Goal: Information Seeking & Learning: Learn about a topic

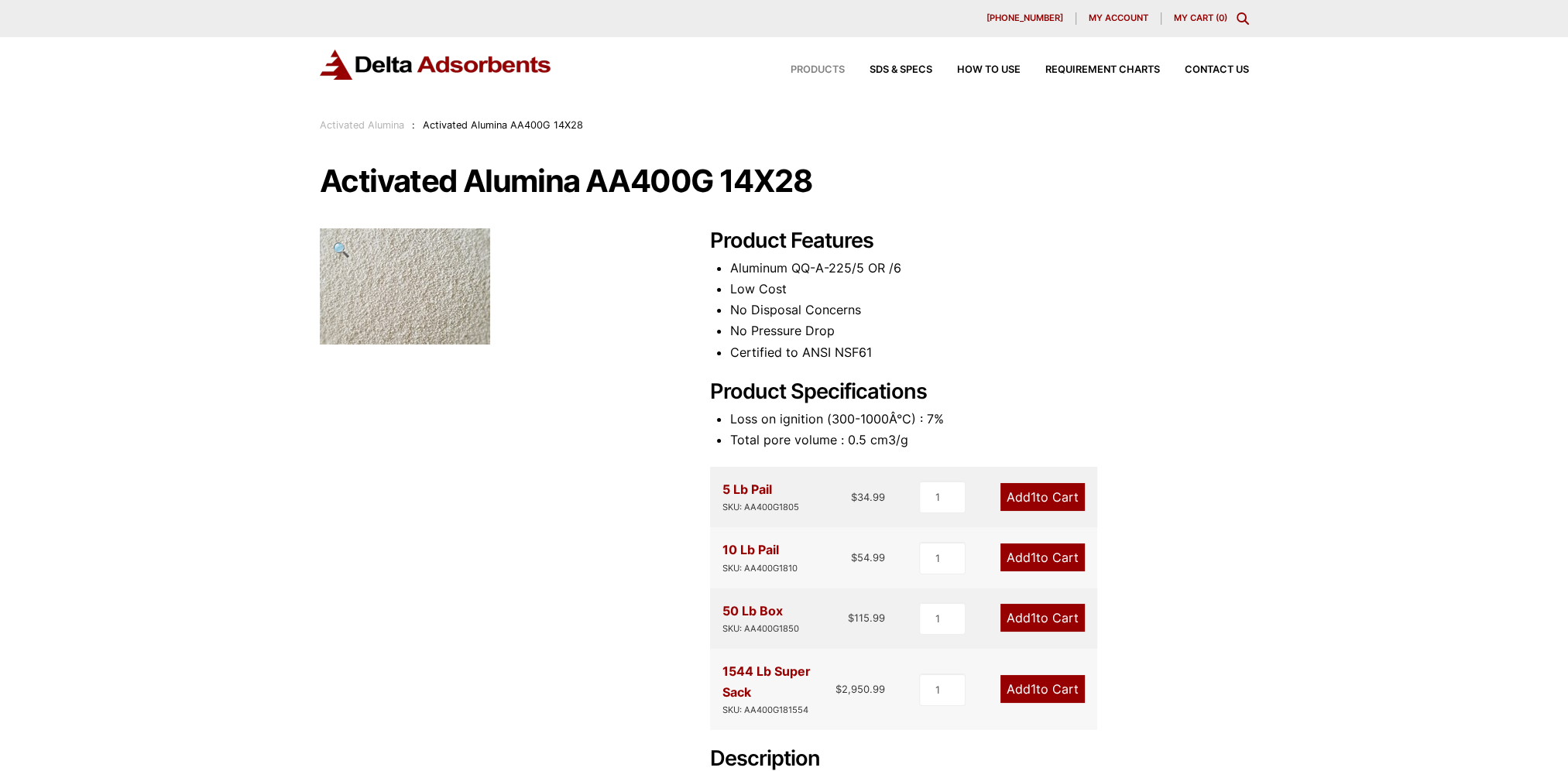
click at [804, 68] on span "Products" at bounding box center [817, 70] width 54 height 10
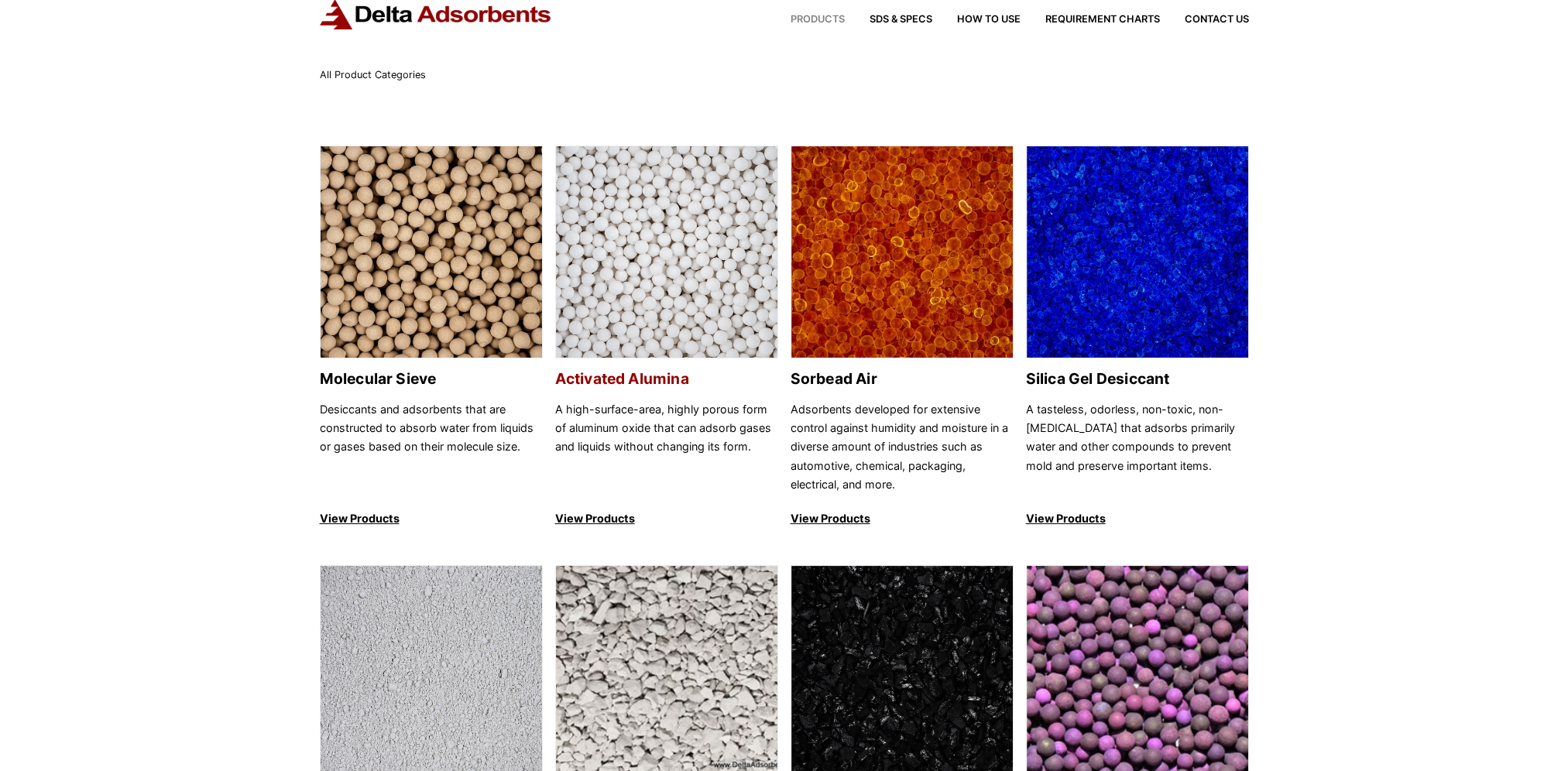
scroll to position [78, 0]
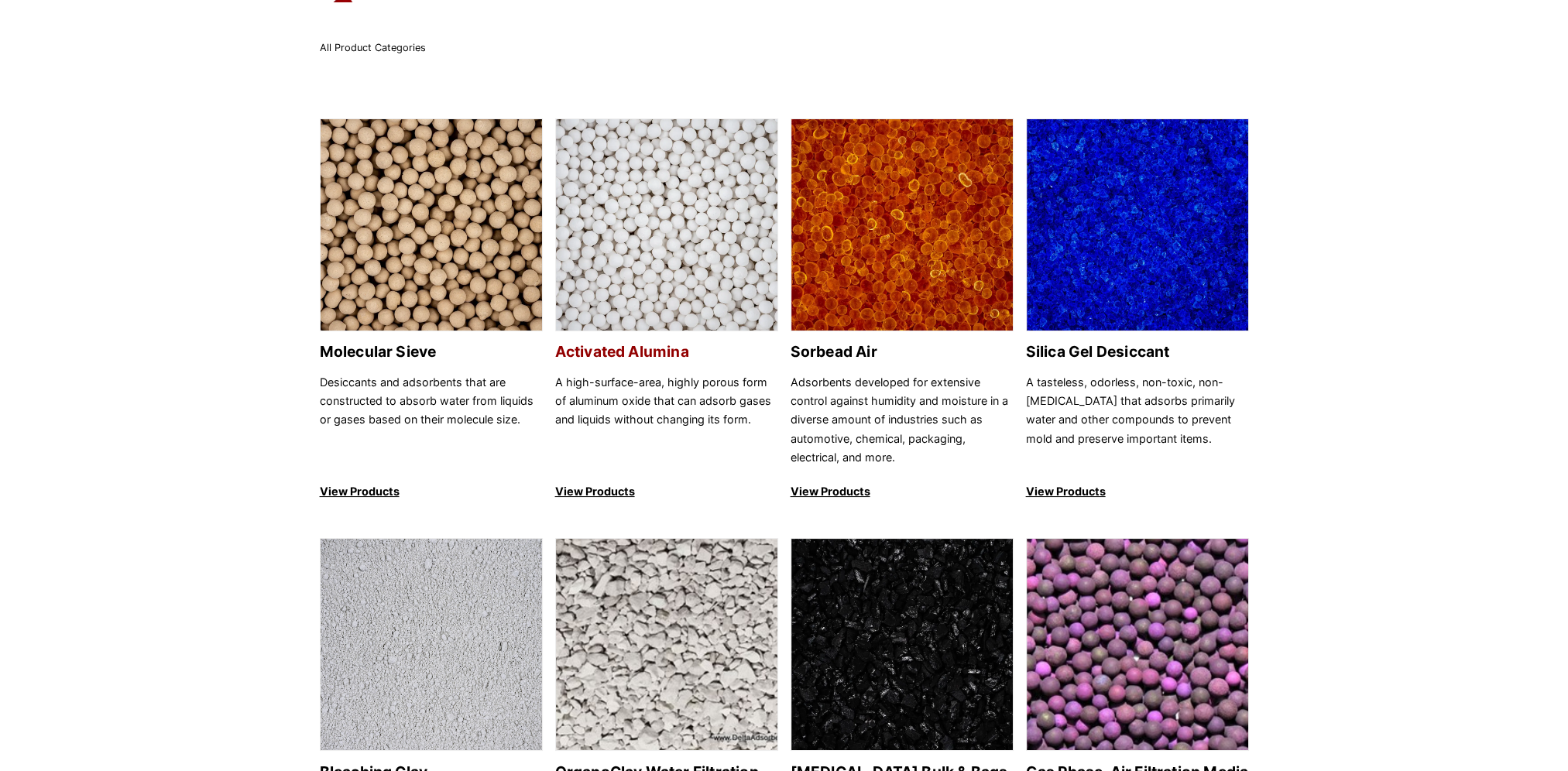
click at [642, 306] on img at bounding box center [666, 226] width 221 height 212
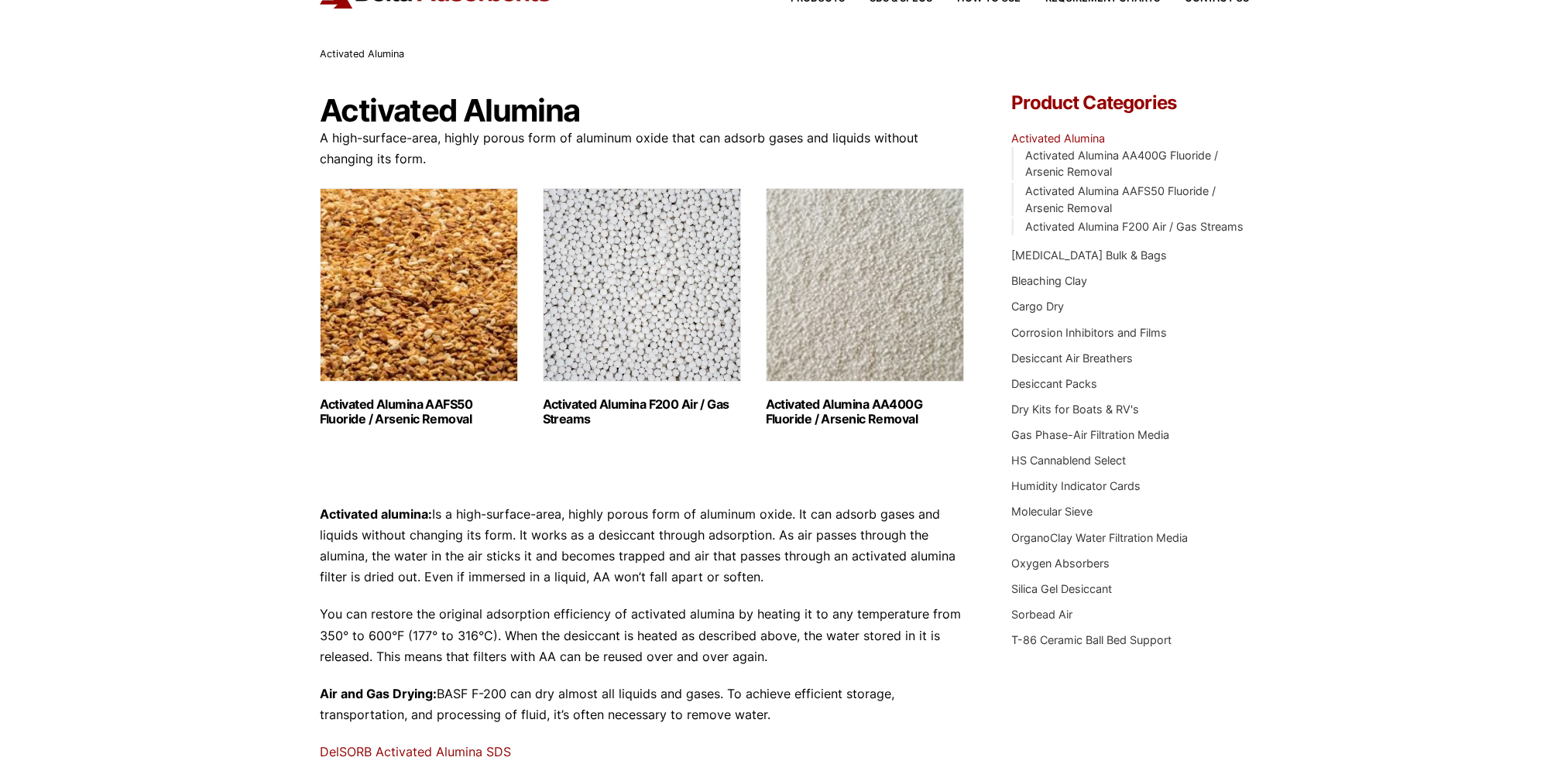
scroll to position [155, 0]
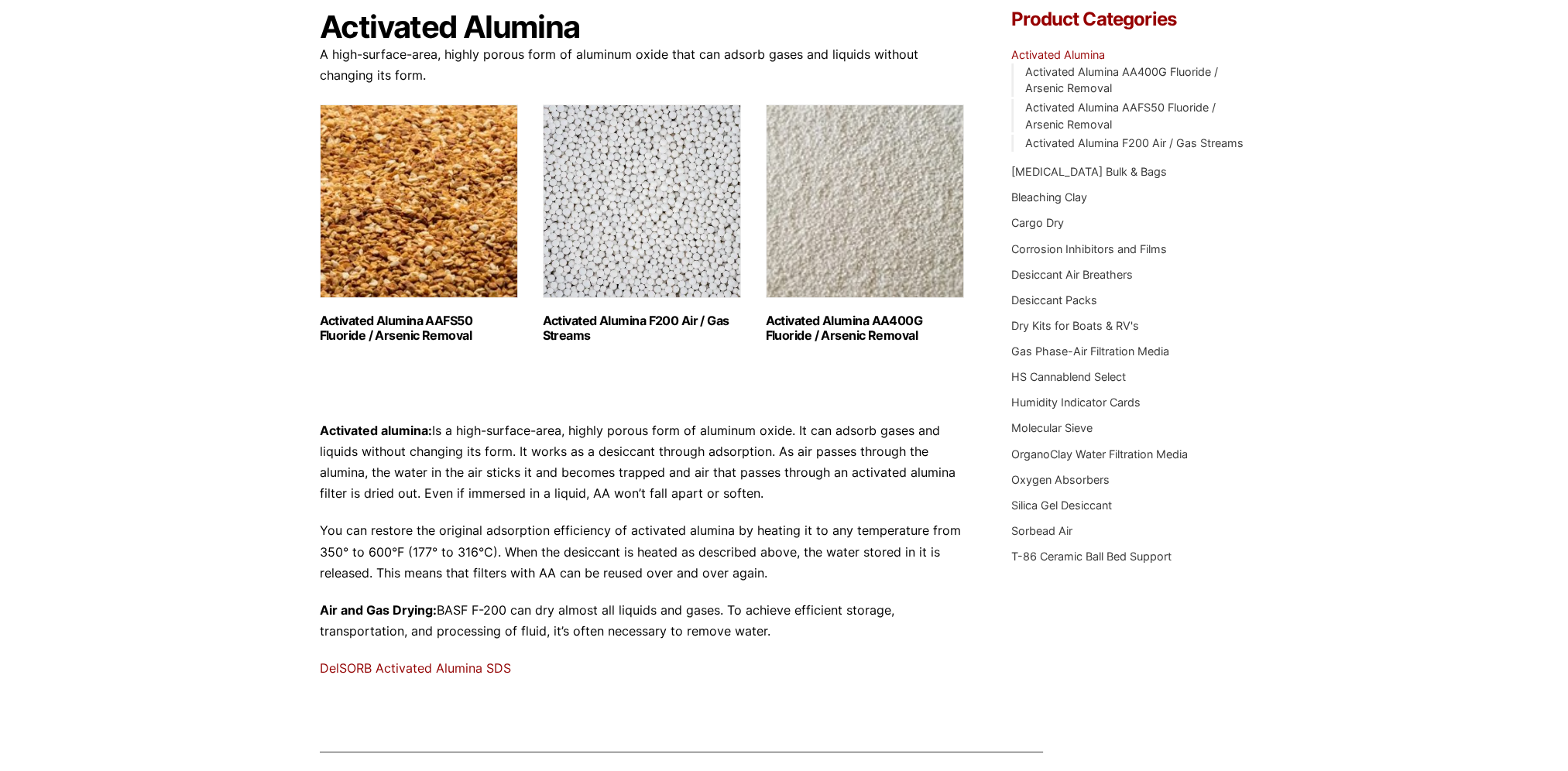
click at [368, 257] on img "Visit product category Activated Alumina AAFS50 Fluoride / Arsenic Removal" at bounding box center [418, 201] width 198 height 193
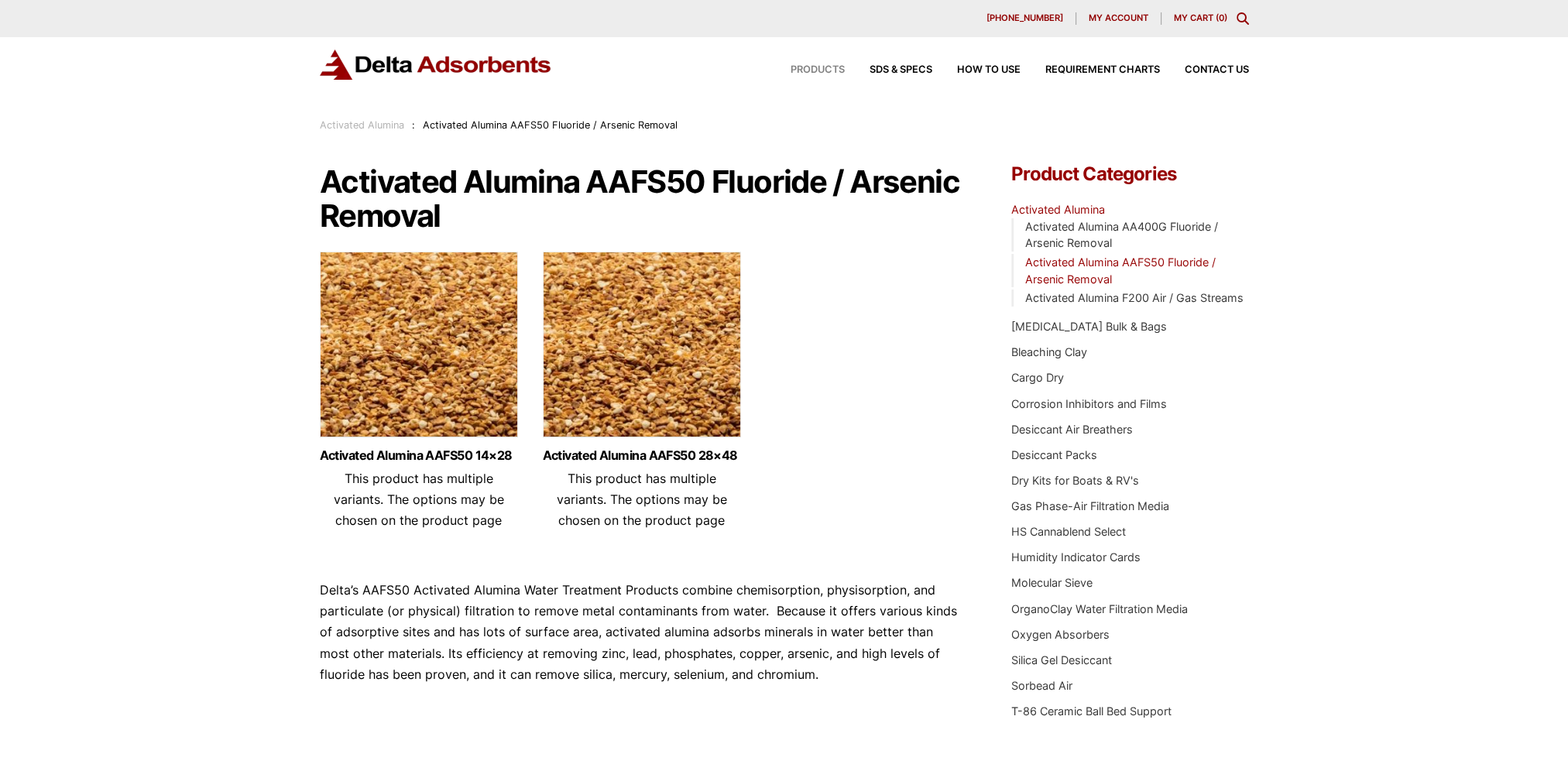
click at [790, 74] on span "Products" at bounding box center [817, 70] width 54 height 10
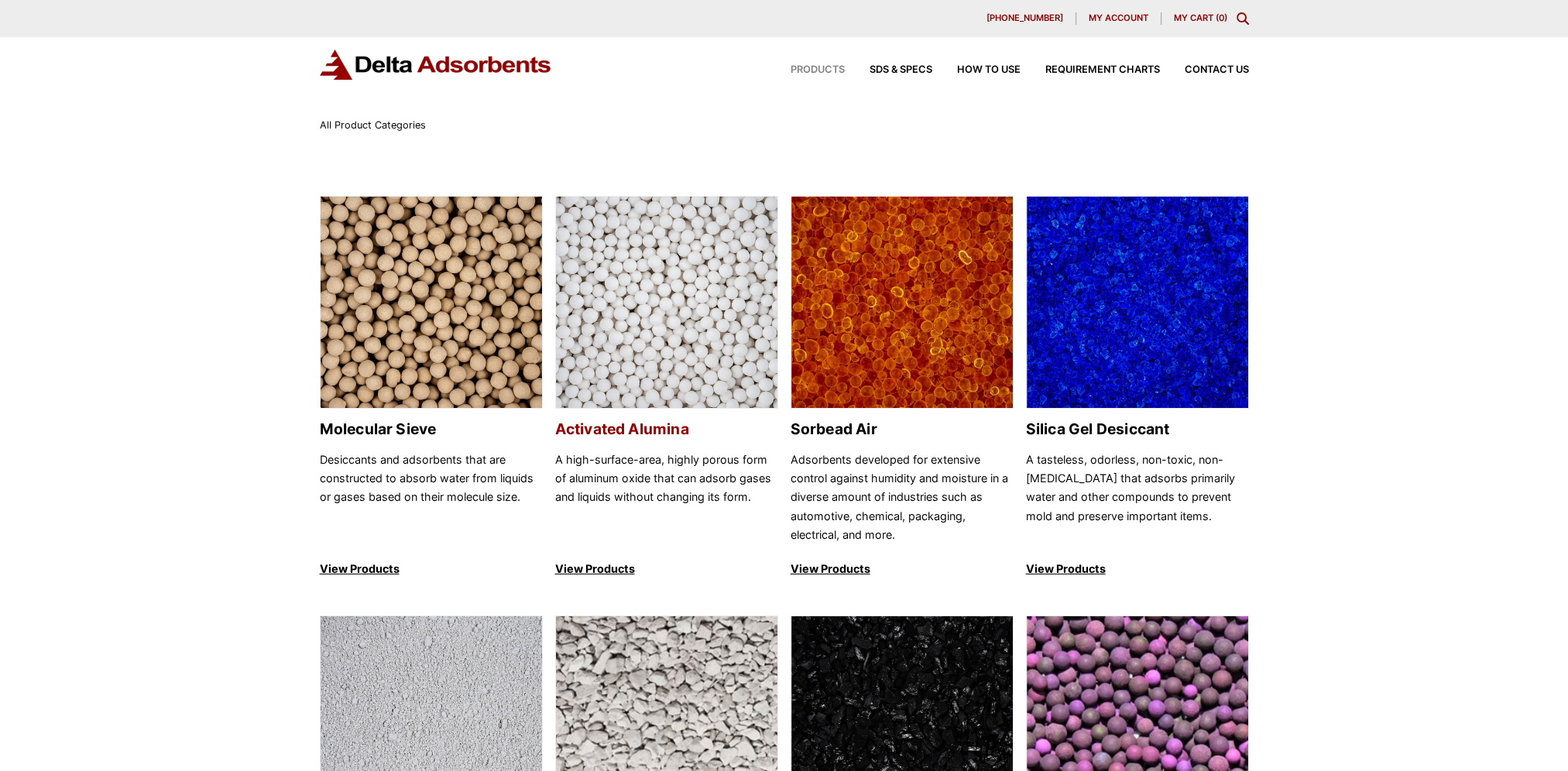
click at [608, 565] on p "View Products" at bounding box center [666, 569] width 223 height 19
